Goal: Task Accomplishment & Management: Use online tool/utility

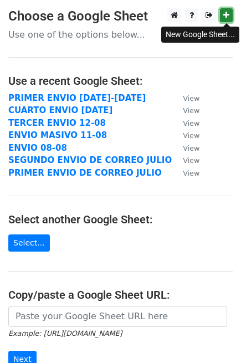
click at [230, 16] on link at bounding box center [226, 15] width 13 height 14
click at [236, 11] on main "Choose a Google Sheet Use one of the options below... Use a recent Google Sheet…" at bounding box center [120, 217] width 241 height 419
click at [226, 13] on icon at bounding box center [227, 15] width 6 height 8
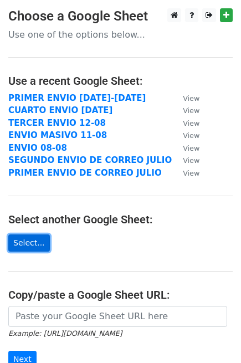
click at [28, 242] on link "Select..." at bounding box center [29, 243] width 42 height 17
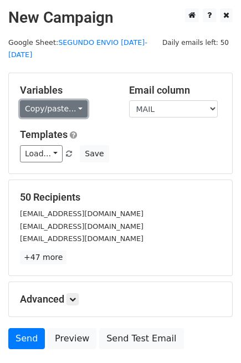
click at [48, 100] on link "Copy/paste..." at bounding box center [54, 108] width 68 height 17
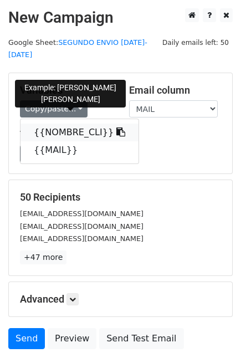
click at [62, 124] on link "{{NOMBRE_CLI}}" at bounding box center [80, 133] width 118 height 18
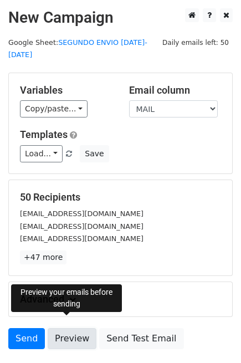
click at [65, 328] on link "Preview" at bounding box center [72, 338] width 49 height 21
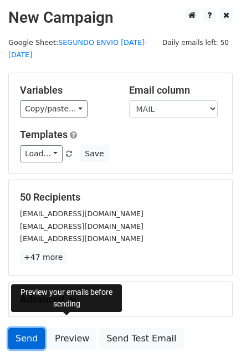
click at [24, 328] on link "Send" at bounding box center [26, 338] width 37 height 21
